Goal: Task Accomplishment & Management: Use online tool/utility

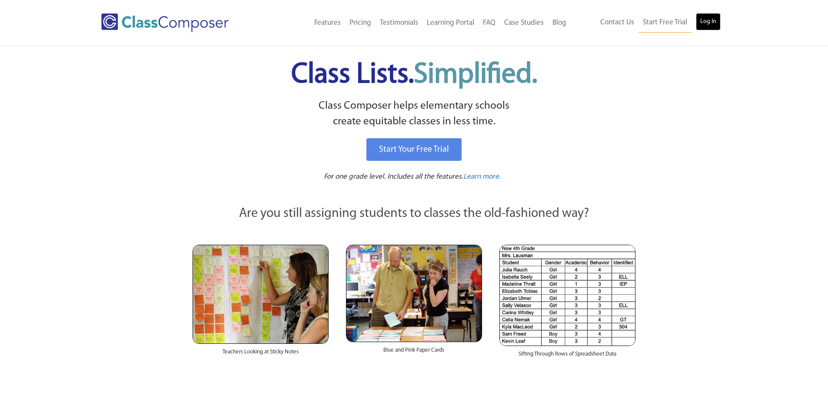
click at [699, 17] on link "Log In" at bounding box center [708, 21] width 25 height 17
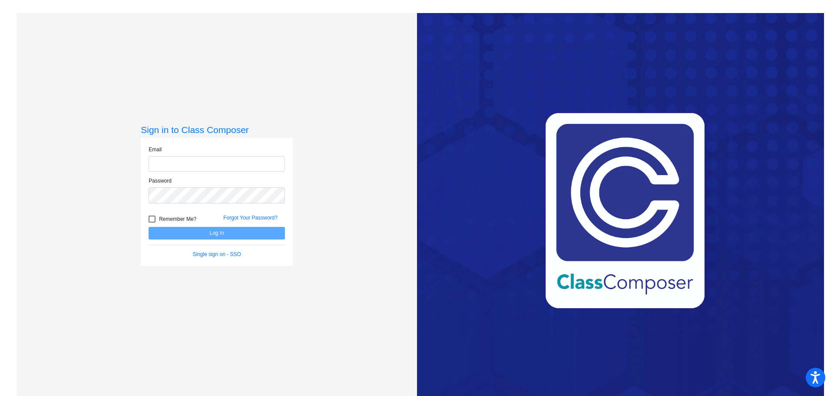
click at [219, 163] on input "email" at bounding box center [217, 164] width 136 height 16
type input "[PERSON_NAME][EMAIL_ADDRESS][PERSON_NAME][DOMAIN_NAME]"
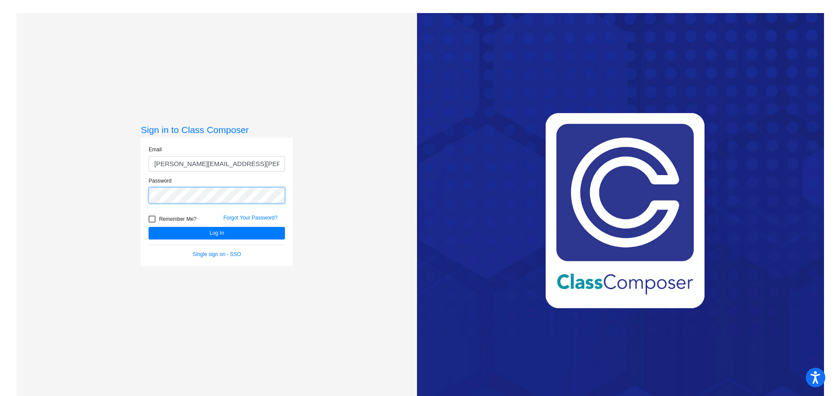
click at [149, 227] on button "Log In" at bounding box center [217, 233] width 136 height 13
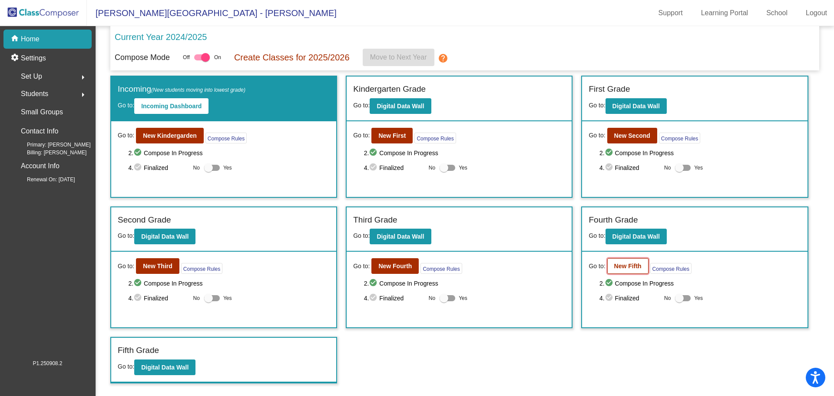
click at [630, 269] on b "New Fifth" at bounding box center [627, 265] width 27 height 7
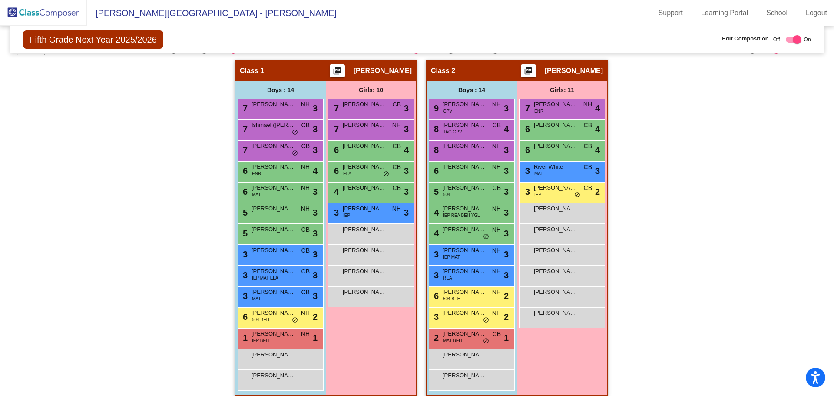
scroll to position [166, 0]
